Goal: Check status: Check status

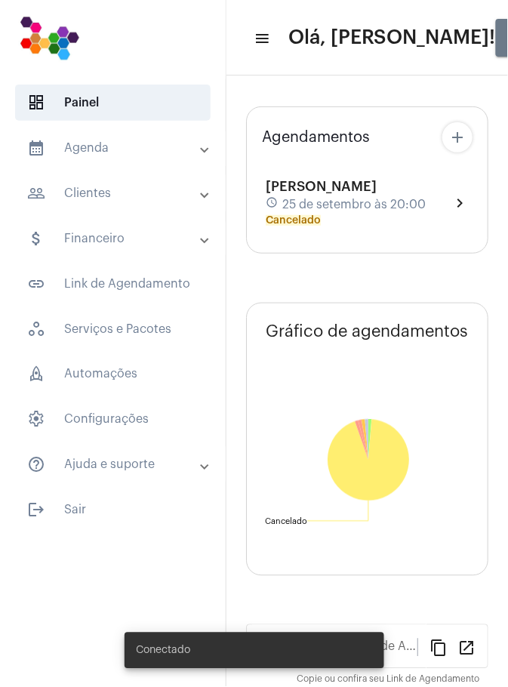
type input "[URL][DOMAIN_NAME]"
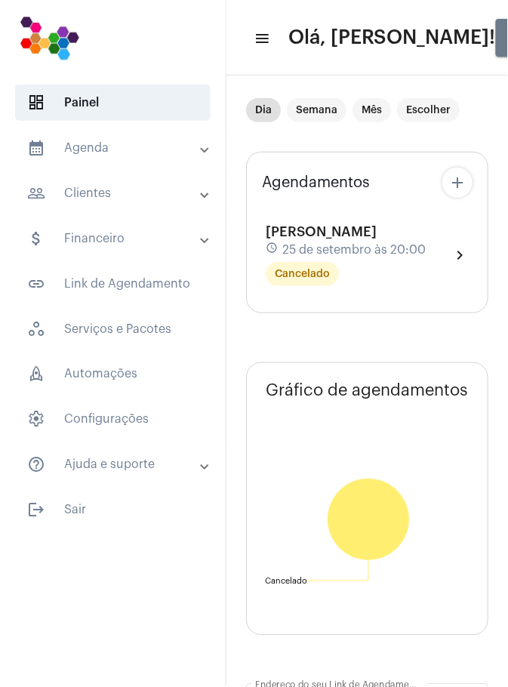
click at [100, 150] on mat-panel-title "calendar_month_outlined Agenda" at bounding box center [114, 148] width 174 height 18
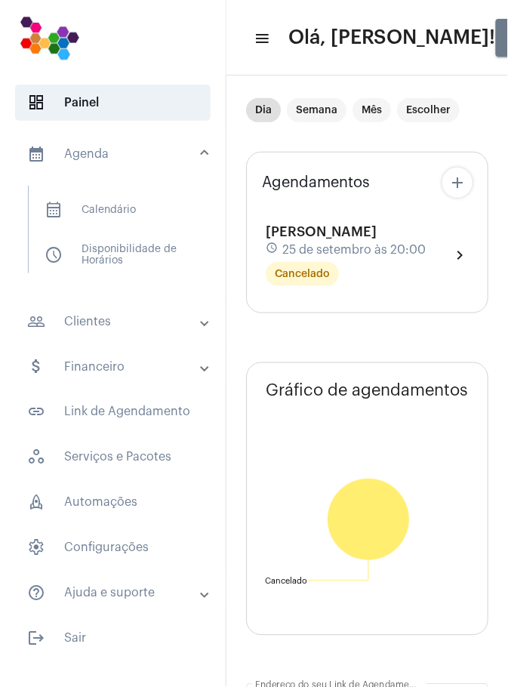
click at [125, 203] on span "calendar_month_outlined Calendário" at bounding box center [111, 210] width 159 height 36
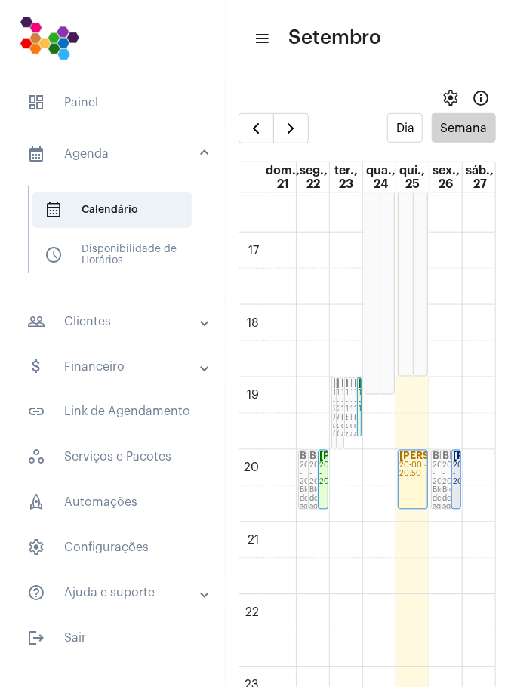
scroll to position [1195, 0]
click at [460, 474] on link "[PERSON_NAME]... 20:00 - 20:50" at bounding box center [456, 478] width 10 height 60
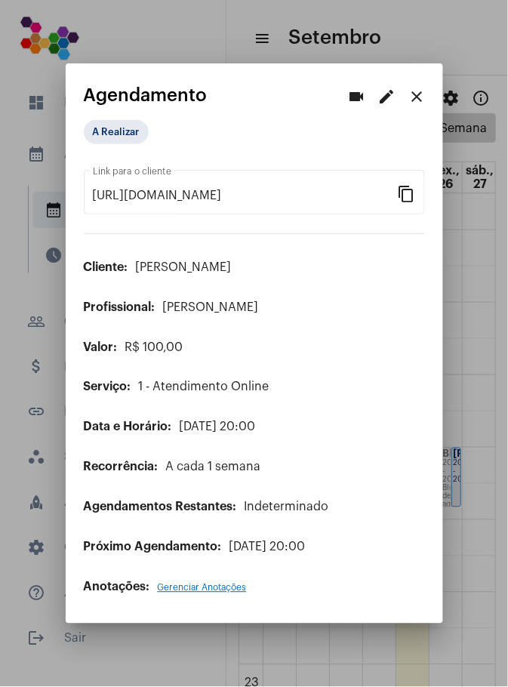
click at [475, 558] on div at bounding box center [254, 343] width 508 height 687
